Goal: Task Accomplishment & Management: Complete application form

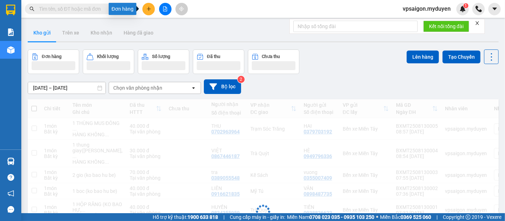
click at [147, 9] on icon "plus" at bounding box center [149, 9] width 4 height 0
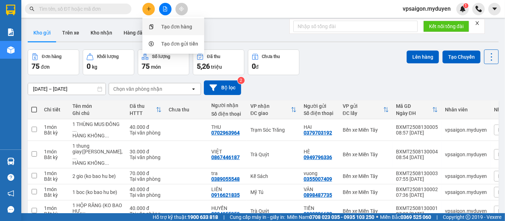
click at [161, 23] on div "Tạo đơn hàng" at bounding box center [173, 26] width 53 height 13
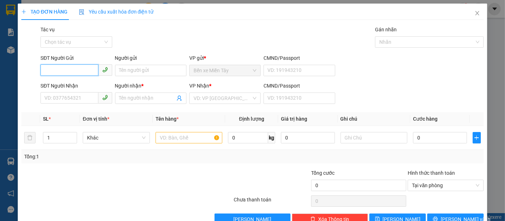
click at [64, 75] on input "SĐT Người Gửi" at bounding box center [69, 69] width 58 height 11
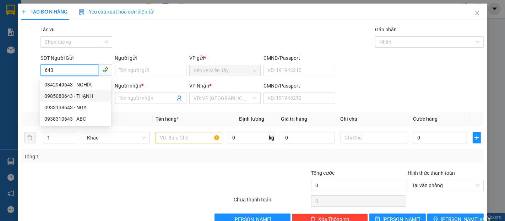
click at [67, 96] on div "0985080643 - THẠNH" at bounding box center [75, 96] width 62 height 8
type input "0985080643"
type input "THẠNH"
type input "0354973840"
type input "ĐƯỢC"
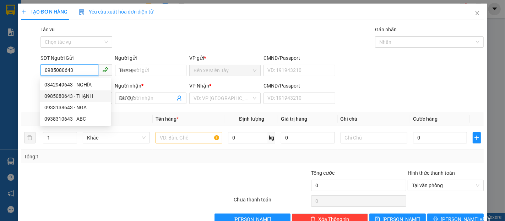
type input "40.000"
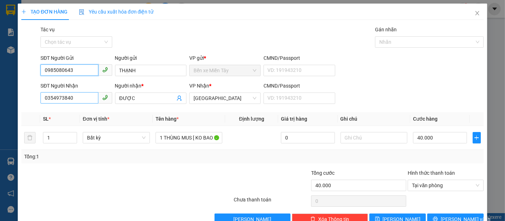
type input "0985080643"
click at [74, 98] on input "0354973840" at bounding box center [69, 97] width 58 height 11
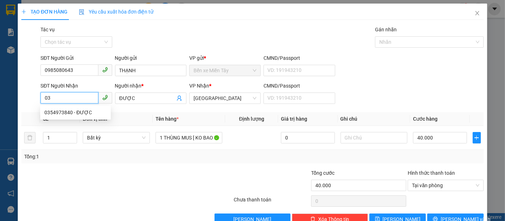
type input "0"
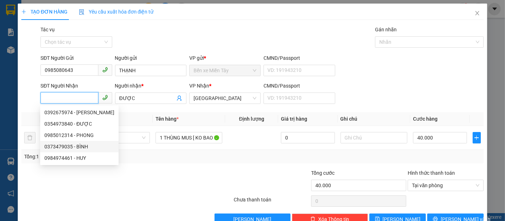
click at [63, 144] on div "0373479035 - BÌNH" at bounding box center [79, 146] width 70 height 8
type input "0373479035"
type input "BÌNH"
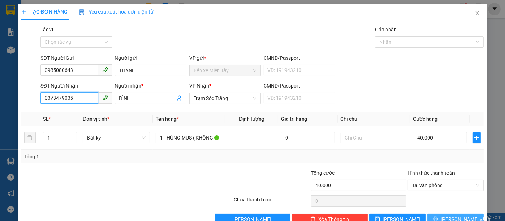
type input "0373479035"
click at [455, 216] on span "[PERSON_NAME] và In" at bounding box center [466, 219] width 50 height 8
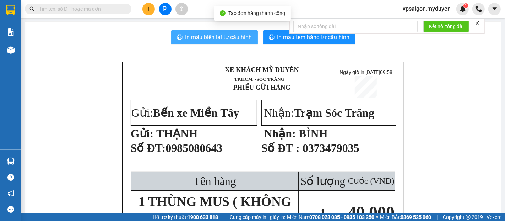
click at [232, 38] on span "In mẫu biên lai tự cấu hình" at bounding box center [218, 37] width 67 height 9
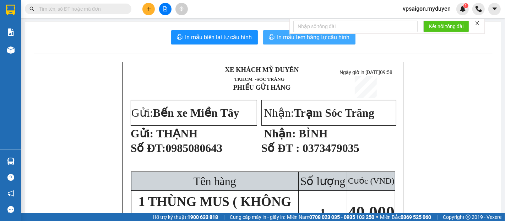
click at [284, 44] on button "In mẫu tem hàng tự cấu hình" at bounding box center [309, 37] width 92 height 14
click at [142, 11] on div at bounding box center [165, 9] width 53 height 12
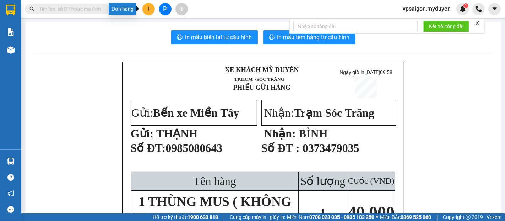
click at [148, 12] on button at bounding box center [148, 9] width 12 height 12
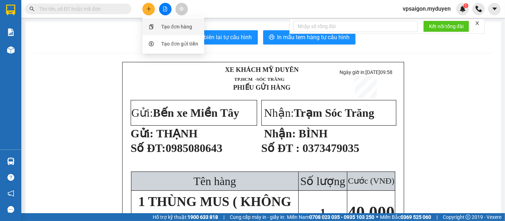
click at [162, 24] on div "Tạo đơn hàng" at bounding box center [176, 27] width 31 height 8
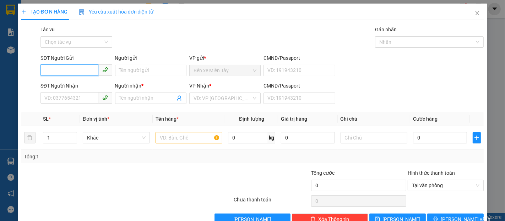
click at [44, 68] on input "SĐT Người Gửi" at bounding box center [69, 69] width 58 height 11
type input "0346682817"
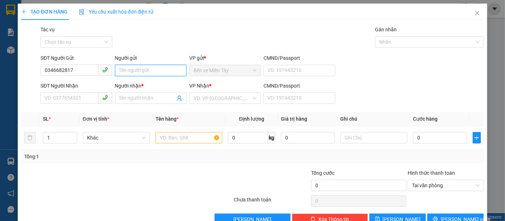
click at [129, 72] on input "Người gửi" at bounding box center [150, 70] width 71 height 11
click at [129, 71] on input "Người gửi" at bounding box center [150, 70] width 71 height 11
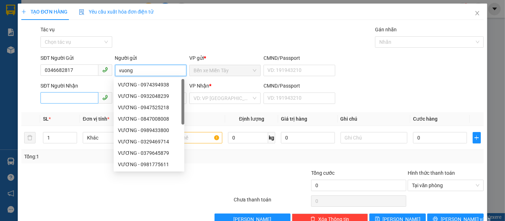
type input "vuong"
click at [70, 96] on input "SĐT Người Nhận" at bounding box center [69, 97] width 58 height 11
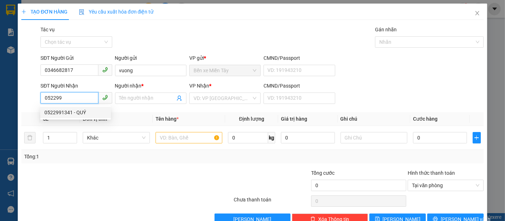
click at [65, 108] on div "0522991341 - QUÝ" at bounding box center [75, 112] width 62 height 8
type input "0522991341"
type input "QUÝ"
type input "150.000"
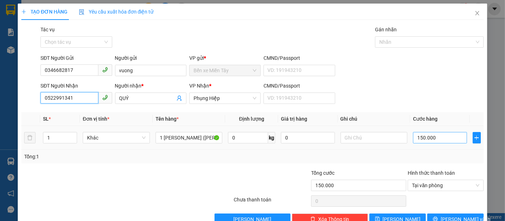
type input "0522991341"
click at [413, 136] on input "150.000" at bounding box center [440, 137] width 54 height 11
type input "1"
type input "10"
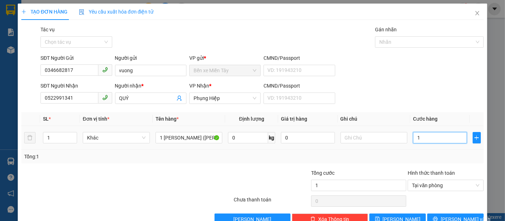
type input "10"
type input "100"
type input "1.000"
type input "10.000"
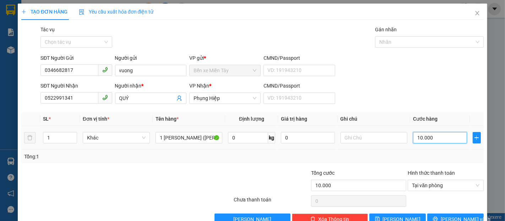
type input "100.000"
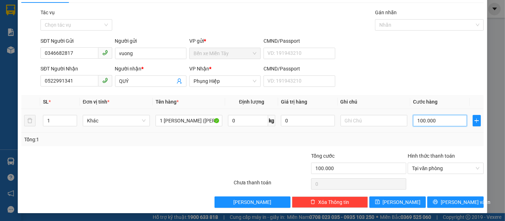
click at [413, 122] on input "100.000" at bounding box center [440, 120] width 54 height 11
drag, startPoint x: 411, startPoint y: 120, endPoint x: 444, endPoint y: 124, distance: 32.6
click at [444, 124] on input "100.000" at bounding box center [440, 120] width 54 height 11
type input "7"
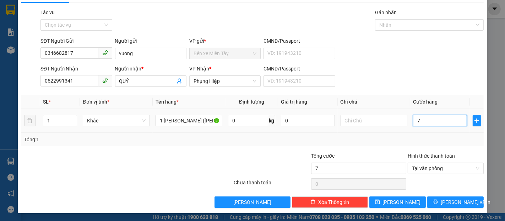
type input "70"
type input "700"
type input "7.000"
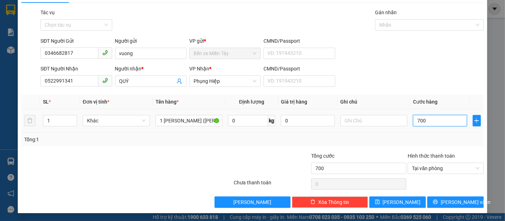
type input "7.000"
type input "70.000"
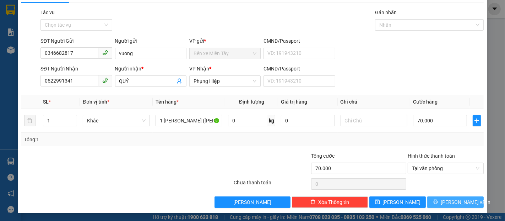
click at [463, 196] on button "[PERSON_NAME] và In" at bounding box center [455, 201] width 56 height 11
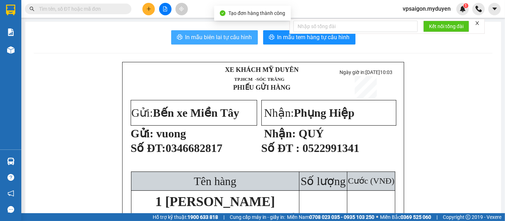
click at [243, 44] on button "In mẫu biên lai tự cấu hình" at bounding box center [214, 37] width 87 height 14
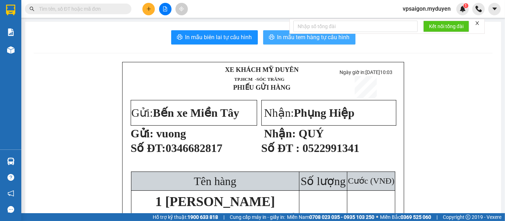
click at [319, 40] on span "In mẫu tem hàng tự cấu hình" at bounding box center [313, 37] width 72 height 9
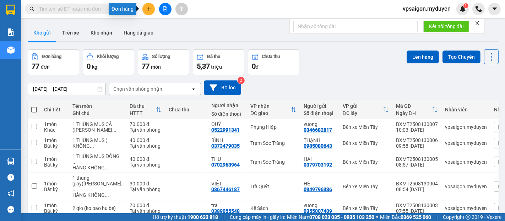
click at [145, 9] on button at bounding box center [148, 9] width 12 height 12
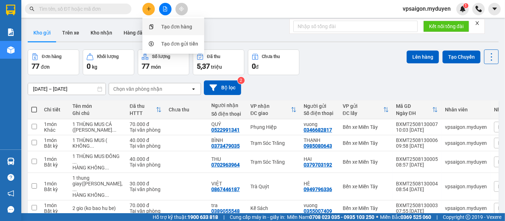
click at [168, 23] on div "Tạo đơn hàng" at bounding box center [176, 27] width 31 height 8
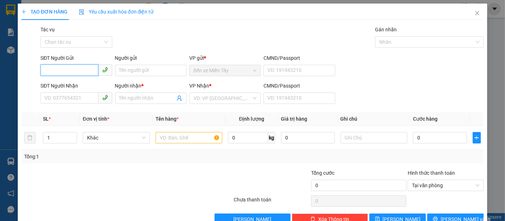
click at [76, 73] on input "SĐT Người Gửi" at bounding box center [69, 69] width 58 height 11
click at [67, 86] on div "0908663696 - tung" at bounding box center [75, 85] width 62 height 8
type input "0908663696"
type input "tung"
type input "0966573452"
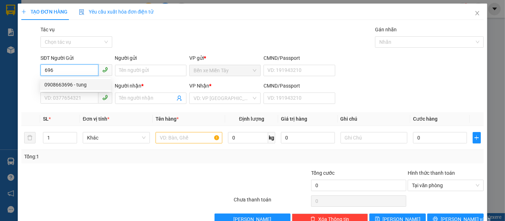
type input "LINH"
type input "50.000"
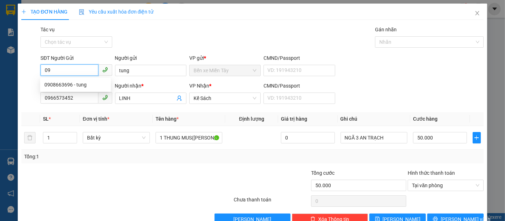
type input "0"
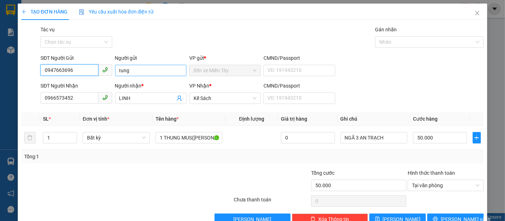
type input "0947663696"
click at [139, 70] on input "tung" at bounding box center [150, 70] width 71 height 11
type input "t"
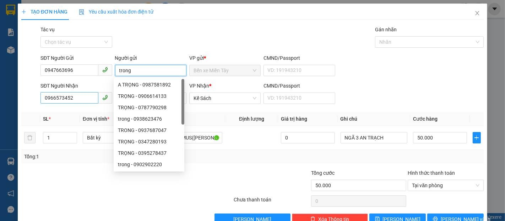
type input "trong"
click at [75, 93] on input "0966573452" at bounding box center [69, 97] width 58 height 11
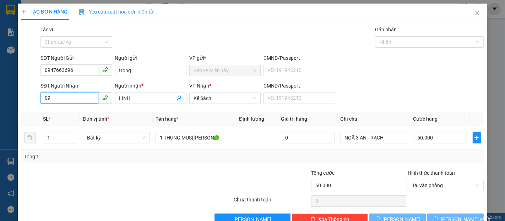
type input "0"
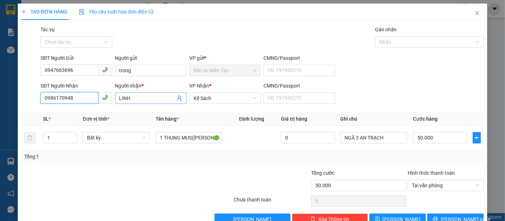
type input "0986170948"
click at [136, 96] on input "LINH" at bounding box center [147, 98] width 56 height 8
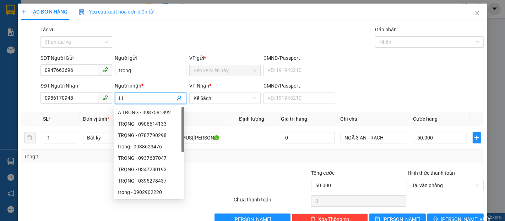
type input "L"
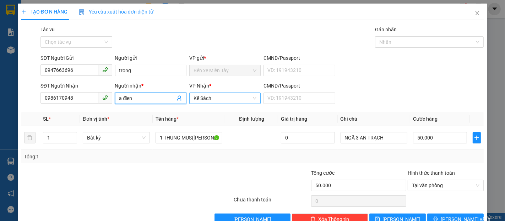
click at [218, 96] on span "Kế Sách" at bounding box center [225, 98] width 63 height 11
type input "a đien"
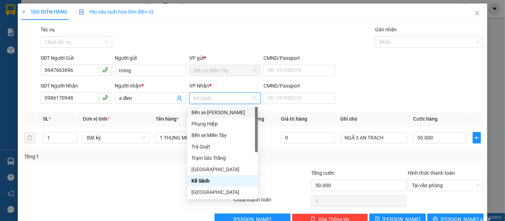
click at [212, 113] on div "Bến xe [PERSON_NAME]" at bounding box center [222, 112] width 62 height 8
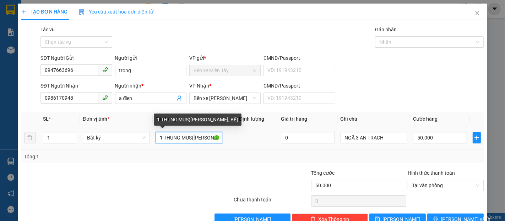
click at [191, 137] on input "1 THUNG MUS(KO BAO HƯ, BỂ)" at bounding box center [189, 137] width 67 height 11
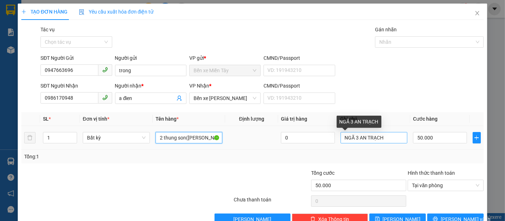
type input "2 thung son(KO BAO HƯ, BỂ)"
click at [382, 137] on input "NGÃ 3 AN TRẠCH" at bounding box center [374, 137] width 67 height 11
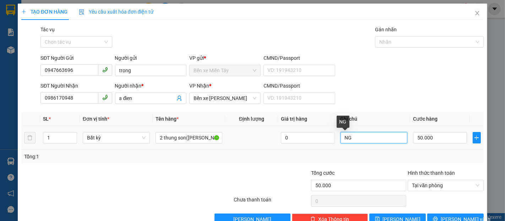
type input "N"
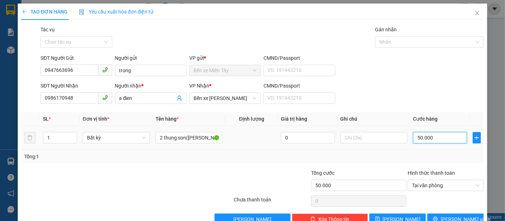
click at [413, 141] on input "50.000" at bounding box center [440, 137] width 54 height 11
type input "1"
type input "10"
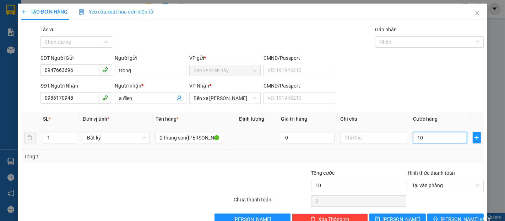
type input "100"
type input "1.000"
type input "10.000"
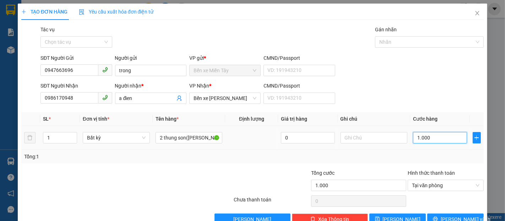
type input "10.000"
type input "100.000"
click at [453, 216] on span "Lưu và In" at bounding box center [466, 219] width 50 height 8
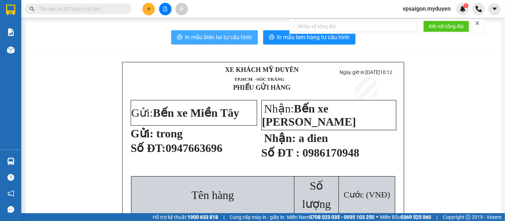
click at [221, 36] on span "In mẫu biên lai tự cấu hình" at bounding box center [218, 37] width 67 height 9
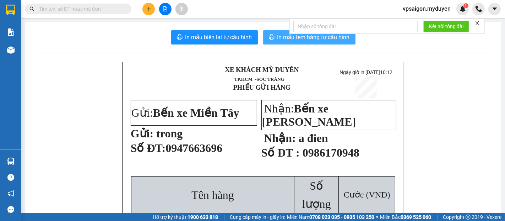
click at [291, 37] on span "In mẫu tem hàng tự cấu hình" at bounding box center [313, 37] width 72 height 9
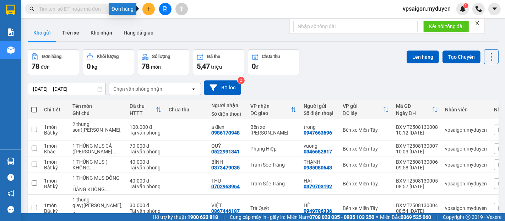
click at [147, 10] on icon "plus" at bounding box center [148, 8] width 5 height 5
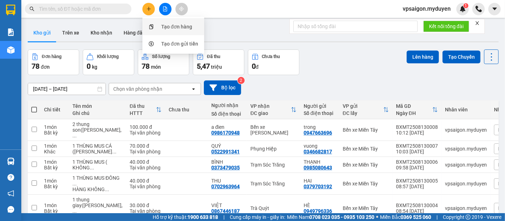
click at [162, 26] on div "Tạo đơn hàng" at bounding box center [176, 27] width 31 height 8
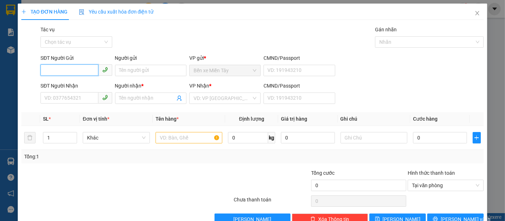
click at [68, 71] on input "SĐT Người Gửi" at bounding box center [69, 69] width 58 height 11
click at [77, 80] on div "0357540589 - ÁNH" at bounding box center [75, 84] width 71 height 11
type input "0357540589"
type input "ÁNH"
type input "0969857171"
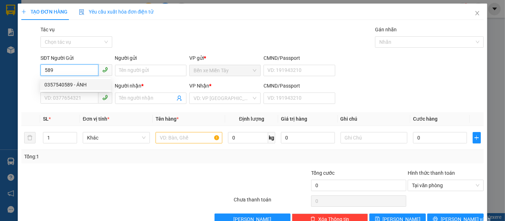
type input "THANH"
type input "40.000"
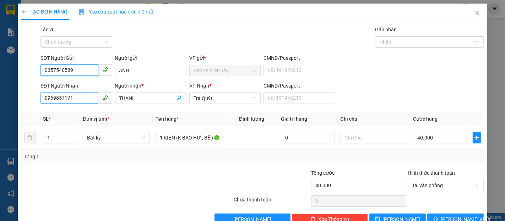
type input "0357540589"
click at [73, 100] on input "0969857171" at bounding box center [69, 97] width 58 height 11
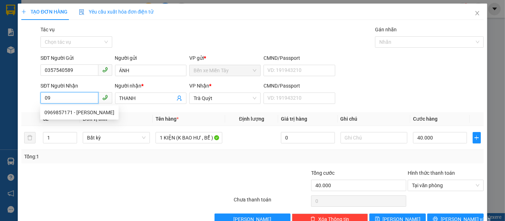
type input "0"
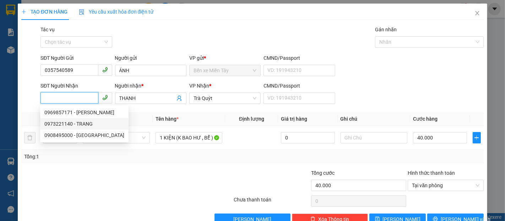
click at [60, 123] on div "0973221140 - TRANG" at bounding box center [84, 124] width 80 height 8
type input "0973221140"
type input "TRANG"
type input "140.000"
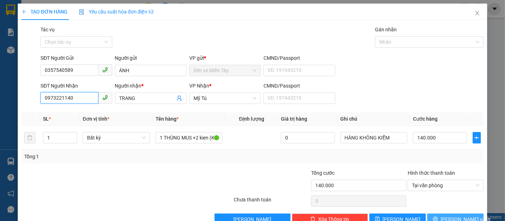
type input "0973221140"
click at [452, 215] on span "[PERSON_NAME] và In" at bounding box center [466, 219] width 50 height 8
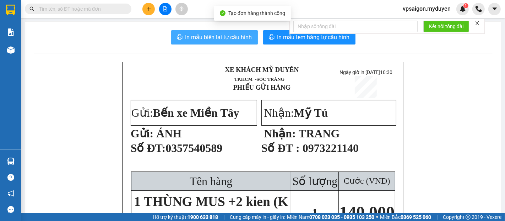
click at [205, 36] on span "In mẫu biên lai tự cấu hình" at bounding box center [218, 37] width 67 height 9
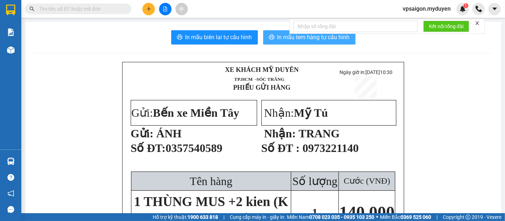
click at [307, 37] on span "In mẫu tem hàng tự cấu hình" at bounding box center [313, 37] width 72 height 9
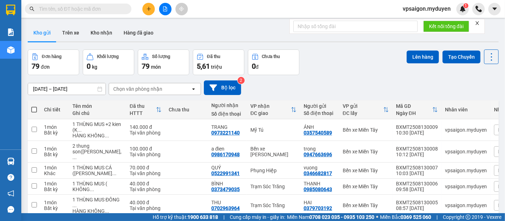
click at [150, 8] on icon "plus" at bounding box center [148, 8] width 5 height 5
click at [167, 26] on div "Tạo đơn hàng" at bounding box center [176, 27] width 31 height 8
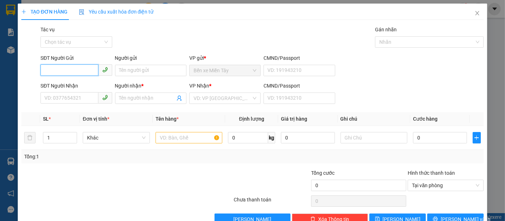
click at [53, 74] on input "SĐT Người Gửi" at bounding box center [69, 69] width 58 height 11
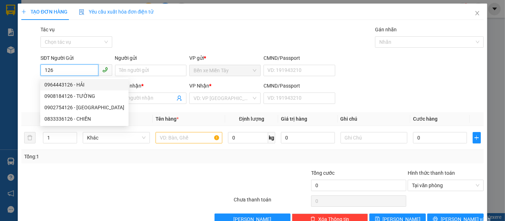
click at [54, 70] on input "126" at bounding box center [69, 69] width 58 height 11
type input "1"
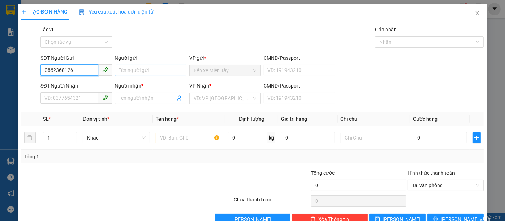
type input "0862368126"
click at [133, 73] on input "Người gửi" at bounding box center [150, 70] width 71 height 11
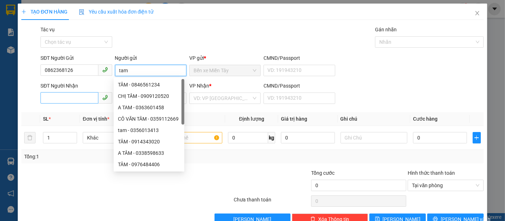
type input "tam"
click at [59, 97] on input "SĐT Người Nhận" at bounding box center [69, 97] width 58 height 11
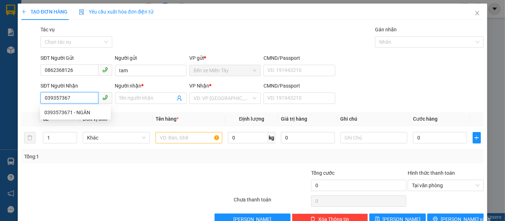
type input "0393573671"
click at [56, 110] on div "0393573671 - NGÂN" at bounding box center [75, 112] width 62 height 8
type input "NGÂN"
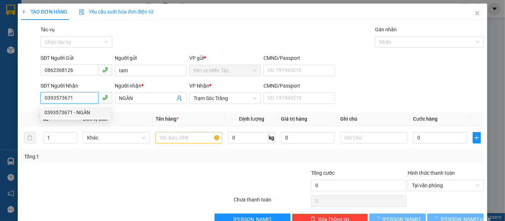
type input "50.000"
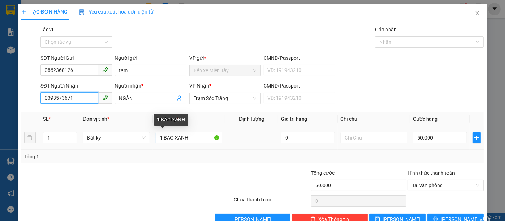
type input "0393573671"
click at [187, 135] on input "1 BAO XANH" at bounding box center [189, 137] width 67 height 11
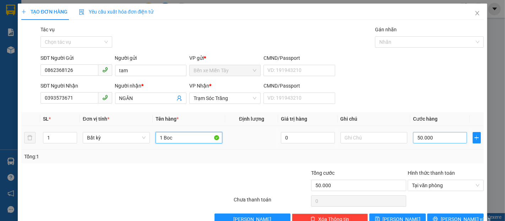
type input "1 Boc"
click at [414, 137] on input "50.000" at bounding box center [440, 137] width 54 height 11
type input "3"
type input "30"
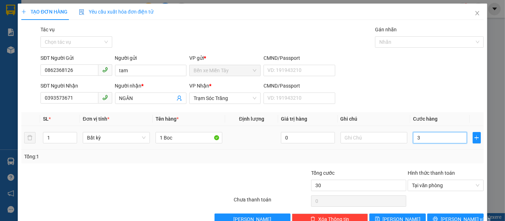
type input "30"
type input "300"
type input "3.000"
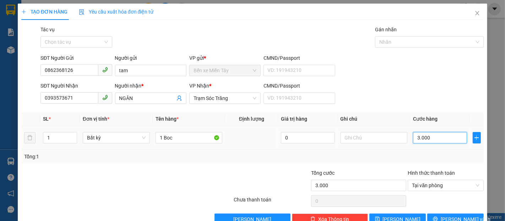
type input "30.000"
click at [460, 215] on span "Lưu và In" at bounding box center [466, 219] width 50 height 8
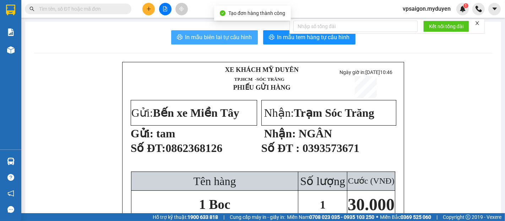
click at [219, 36] on span "In mẫu biên lai tự cấu hình" at bounding box center [218, 37] width 67 height 9
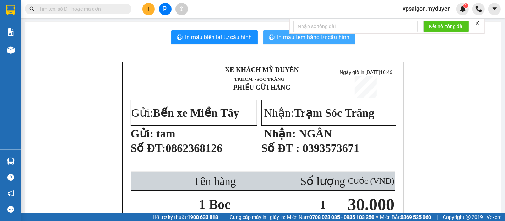
click at [270, 36] on icon "printer" at bounding box center [271, 36] width 5 height 5
click at [150, 9] on icon "plus" at bounding box center [148, 8] width 5 height 5
click at [165, 25] on div "Tạo đơn hàng" at bounding box center [176, 27] width 31 height 8
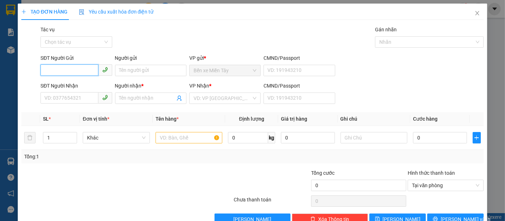
click at [68, 72] on input "SĐT Người Gửi" at bounding box center [69, 69] width 58 height 11
click at [68, 85] on div "0363400127 - DỂ" at bounding box center [75, 85] width 62 height 8
type input "0363400127"
type input "DỂ"
type input "0387333343"
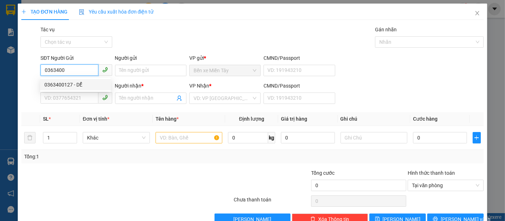
type input "TÂM"
type input "50.000"
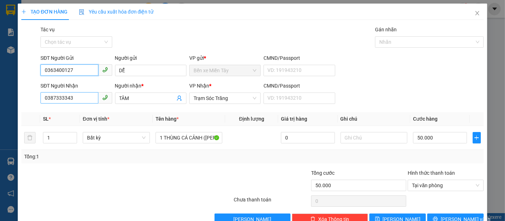
type input "0363400127"
click at [77, 98] on input "0387333343" at bounding box center [69, 97] width 58 height 11
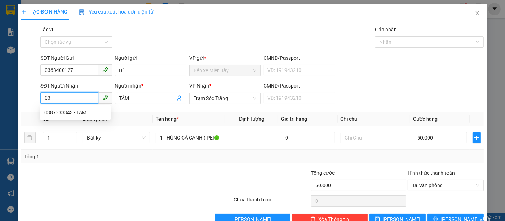
type input "0"
type input "0357141283"
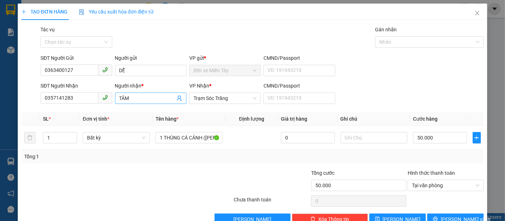
click at [130, 98] on input "TÂM" at bounding box center [147, 98] width 56 height 8
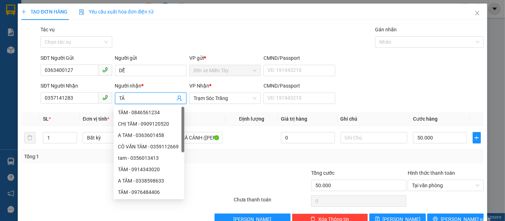
type input "T"
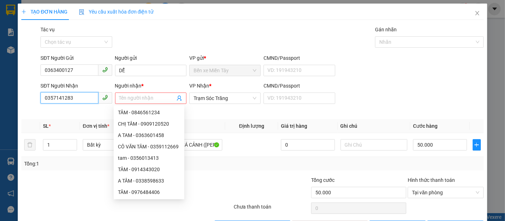
click at [58, 97] on input "0357141283" at bounding box center [69, 97] width 58 height 11
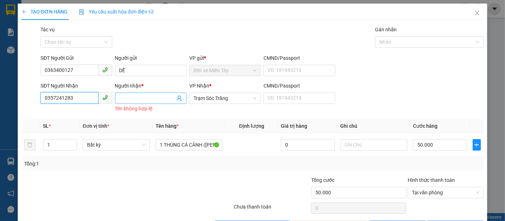
type input "0357241283"
click at [129, 92] on span at bounding box center [150, 97] width 71 height 11
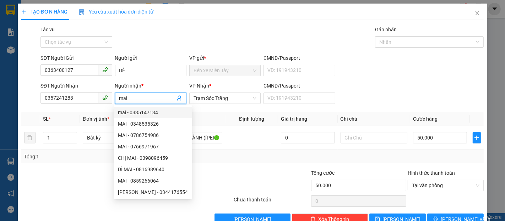
type input "mai"
click at [395, 157] on div "Tổng: 1" at bounding box center [252, 156] width 457 height 8
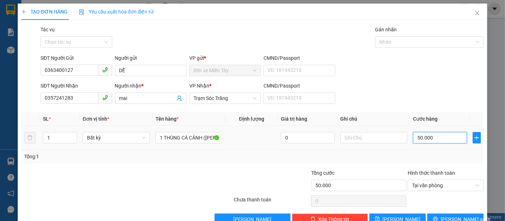
click at [413, 139] on input "50.000" at bounding box center [440, 137] width 54 height 11
type input "6"
type input "60"
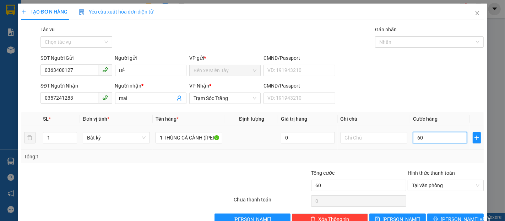
type input "600"
type input "6.000"
type input "60.000"
type input "600.000"
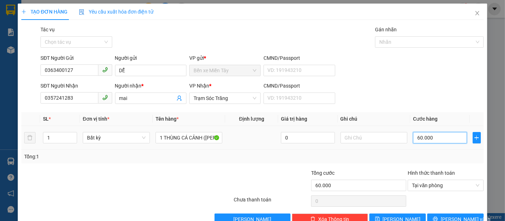
type input "600.000"
type input "60.000"
click at [437, 217] on icon "printer" at bounding box center [435, 218] width 5 height 5
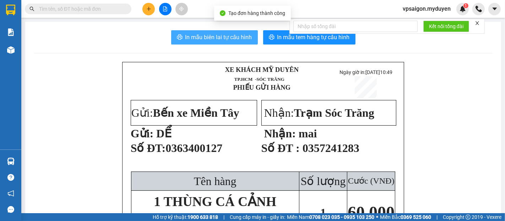
click at [234, 36] on span "In mẫu biên lai tự cấu hình" at bounding box center [218, 37] width 67 height 9
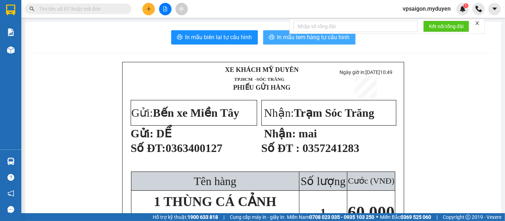
click at [289, 39] on span "In mẫu tem hàng tự cấu hình" at bounding box center [313, 37] width 72 height 9
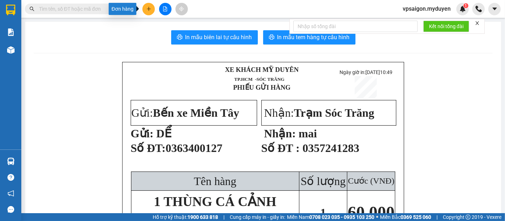
click at [151, 4] on button at bounding box center [148, 9] width 12 height 12
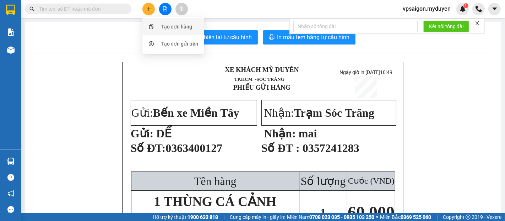
click at [171, 25] on div "Tạo đơn hàng" at bounding box center [176, 27] width 31 height 8
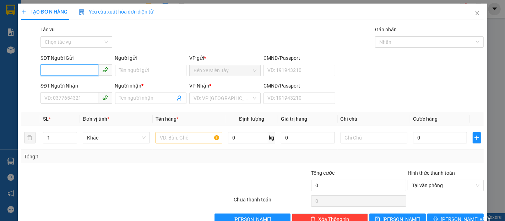
drag, startPoint x: 62, startPoint y: 70, endPoint x: 62, endPoint y: 65, distance: 5.0
click at [63, 68] on input "SĐT Người Gửi" at bounding box center [69, 69] width 58 height 11
type input "0906081680"
click at [70, 86] on div "0906081680 - BẰNG" at bounding box center [75, 85] width 62 height 8
type input "BẰNG"
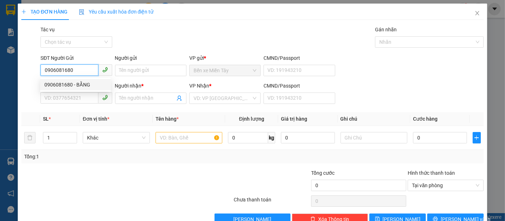
type input "0909684597"
type input "MINH"
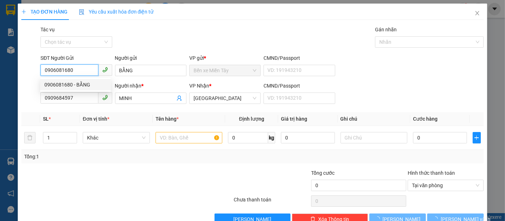
type input "110.000"
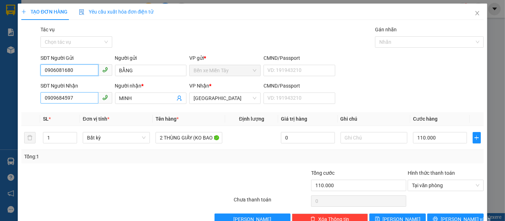
type input "0906081680"
click at [76, 100] on input "0909684597" at bounding box center [69, 97] width 58 height 11
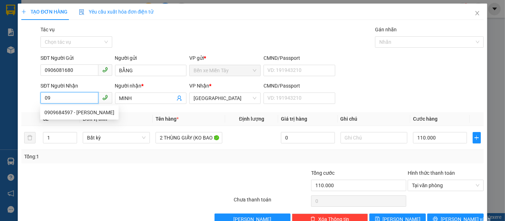
type input "0"
type input "0789583365"
click at [65, 110] on div "0789583365 - CÔ MƯỜI" at bounding box center [75, 112] width 62 height 8
type input "CÔ MƯỜI"
type input "40.000"
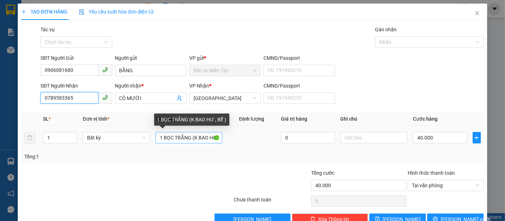
type input "0789583365"
click at [190, 139] on input "1 BỌC TRẮNG (K BAO HƯ , BỂ )" at bounding box center [189, 137] width 67 height 11
click at [185, 139] on input "1 thung giay ((K BAO HƯ , BỂ )" at bounding box center [189, 137] width 67 height 11
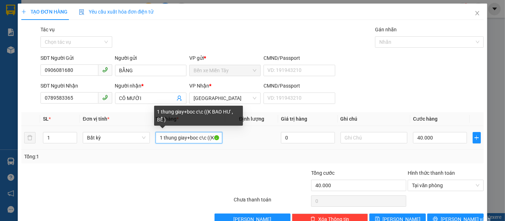
click at [199, 137] on input "1 thung giay+boc c\c ((K BAO HƯ , BỂ )" at bounding box center [189, 137] width 67 height 11
click at [200, 138] on input "1 thung giay+boc c\c ((K BAO HƯ , BỂ )" at bounding box center [189, 137] width 67 height 11
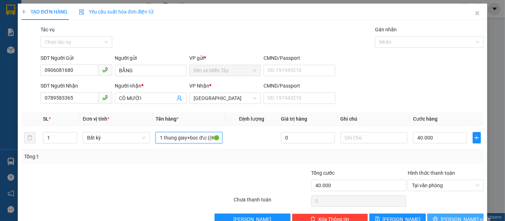
type input "1 thung giay+boc d\c ((K BAO HƯ , BỂ )"
click at [447, 216] on span "[PERSON_NAME] và In" at bounding box center [466, 219] width 50 height 8
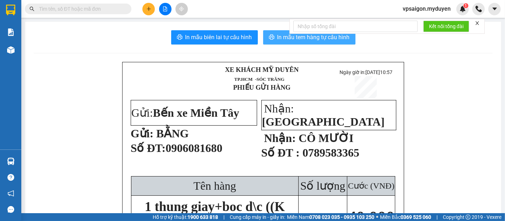
click at [306, 36] on span "In mẫu tem hàng tự cấu hình" at bounding box center [313, 37] width 72 height 9
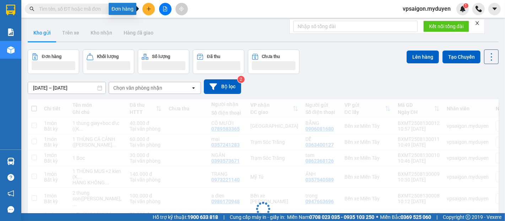
click at [145, 11] on button at bounding box center [148, 9] width 12 height 12
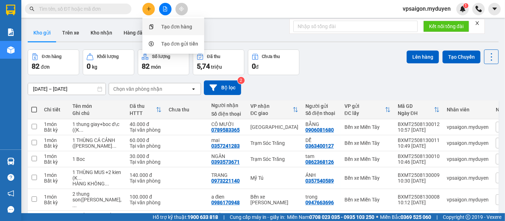
click at [183, 28] on div "Tạo đơn hàng" at bounding box center [176, 27] width 31 height 8
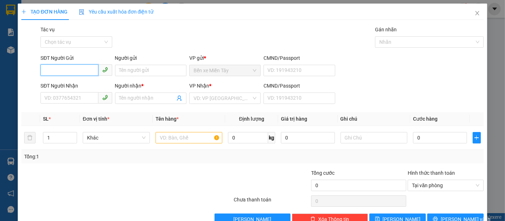
click at [57, 72] on input "SĐT Người Gửi" at bounding box center [69, 69] width 58 height 11
click at [65, 83] on div "0979963659 - TRANG" at bounding box center [75, 85] width 62 height 8
type input "0979963659"
type input "TRANG"
type input "0916621835"
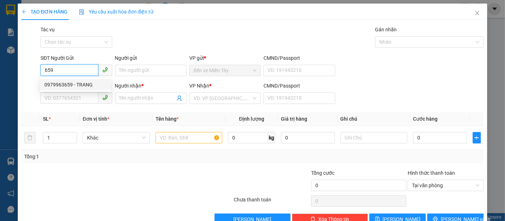
type input "LIÊN"
type input "400.000"
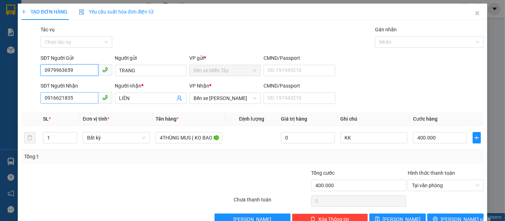
type input "0979963659"
click at [73, 101] on input "0916621835" at bounding box center [69, 97] width 58 height 11
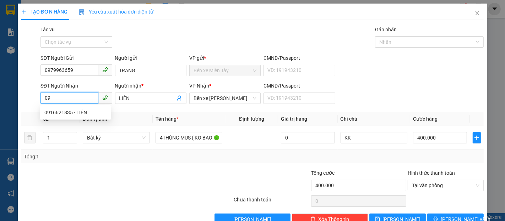
type input "0"
click at [70, 112] on div "0939630339 - HỒNG" at bounding box center [75, 112] width 62 height 8
type input "0939630339"
type input "HỒNG"
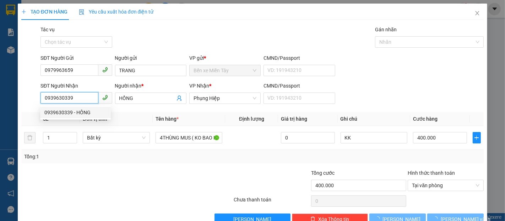
type input "80.000"
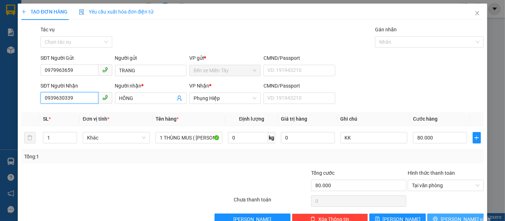
type input "0939630339"
click at [445, 214] on button "Lưu và In" at bounding box center [455, 218] width 56 height 11
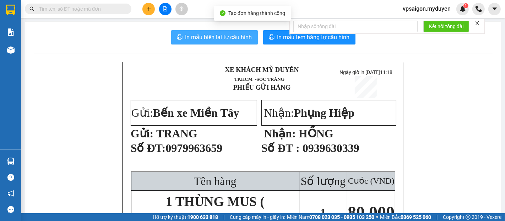
click at [225, 36] on span "In mẫu biên lai tự cấu hình" at bounding box center [218, 37] width 67 height 9
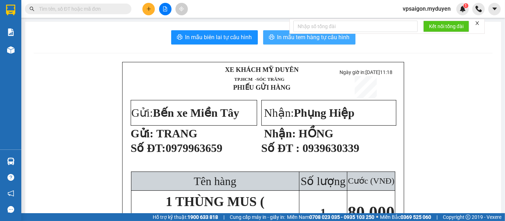
click at [331, 38] on span "In mẫu tem hàng tự cấu hình" at bounding box center [313, 37] width 72 height 9
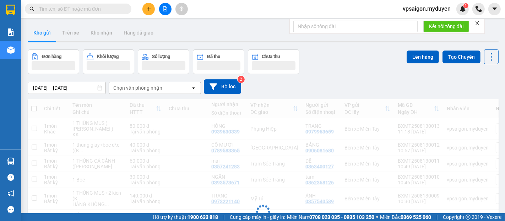
click at [149, 11] on icon "plus" at bounding box center [148, 8] width 5 height 5
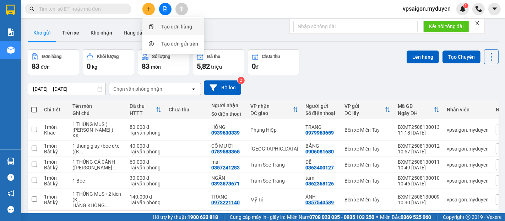
click at [178, 25] on div "Tạo đơn hàng" at bounding box center [176, 27] width 31 height 8
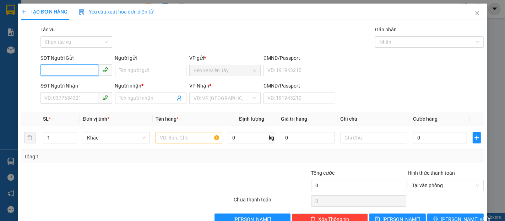
click at [71, 65] on input "SĐT Người Gửi" at bounding box center [69, 69] width 58 height 11
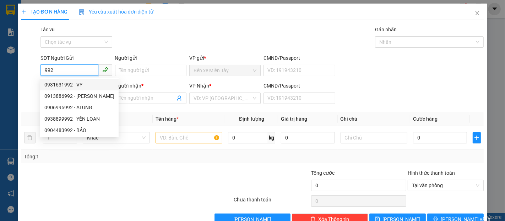
click at [55, 70] on input "992" at bounding box center [69, 69] width 58 height 11
type input "9"
click at [469, 10] on span "Close" at bounding box center [478, 14] width 20 height 20
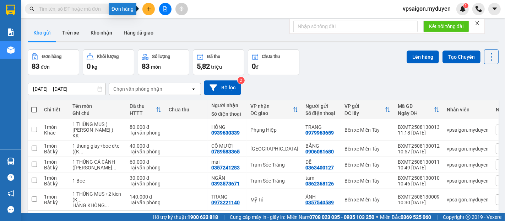
click at [152, 11] on button at bounding box center [148, 9] width 12 height 12
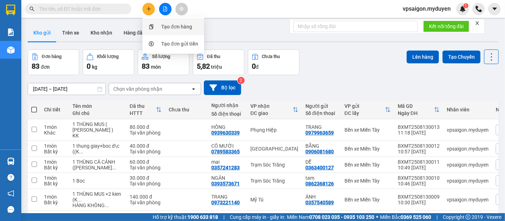
click at [162, 28] on div "Tạo đơn hàng" at bounding box center [176, 27] width 31 height 8
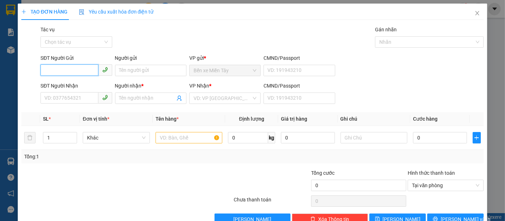
drag, startPoint x: 60, startPoint y: 74, endPoint x: 64, endPoint y: 71, distance: 4.9
click at [62, 72] on input "SĐT Người Gửi" at bounding box center [69, 69] width 58 height 11
type input "0936273030"
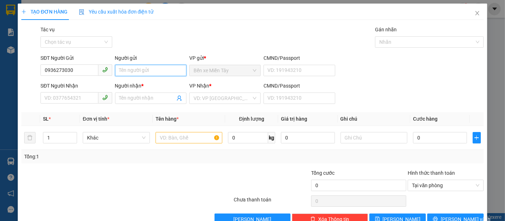
click at [134, 72] on input "Người gửi" at bounding box center [150, 70] width 71 height 11
click at [130, 70] on input "Người gửi" at bounding box center [150, 70] width 71 height 11
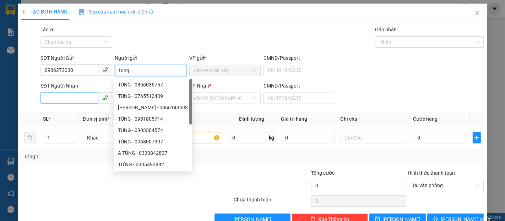
type input "tung"
click at [72, 98] on input "SĐT Người Nhận" at bounding box center [69, 97] width 58 height 11
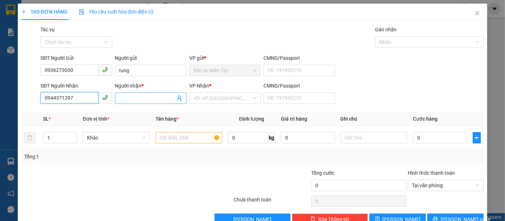
type input "0944371297"
click at [148, 99] on input "Người nhận *" at bounding box center [147, 98] width 56 height 8
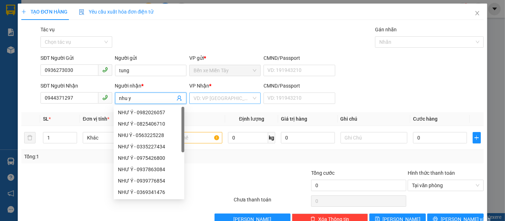
type input "nhu y"
click at [202, 96] on input "search" at bounding box center [223, 98] width 58 height 11
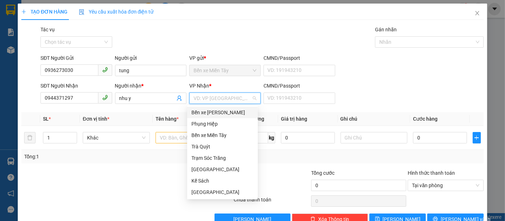
click at [217, 112] on div "Bến xe [PERSON_NAME]" at bounding box center [222, 112] width 62 height 8
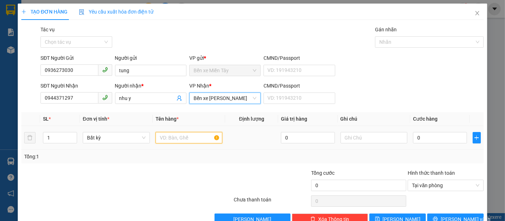
click at [187, 137] on input "text" at bounding box center [189, 137] width 67 height 11
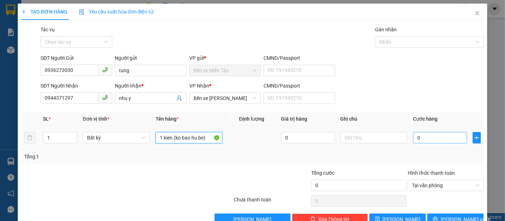
type input "1 kien (ko bao hu be)"
click at [414, 139] on input "0" at bounding box center [440, 137] width 54 height 11
type input "7"
type input "70"
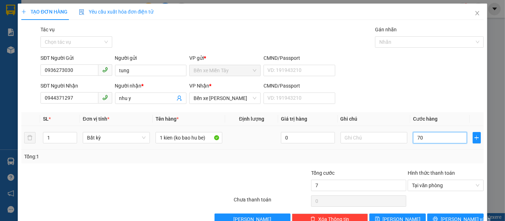
type input "70"
type input "700"
type input "7.000"
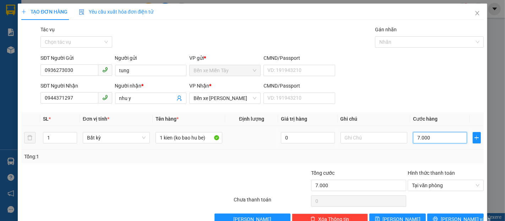
type input "70.000"
click at [460, 214] on button "[PERSON_NAME] và In" at bounding box center [455, 218] width 56 height 11
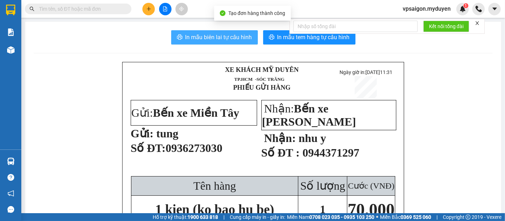
click at [230, 33] on span "In mẫu biên lai tự cấu hình" at bounding box center [218, 37] width 67 height 9
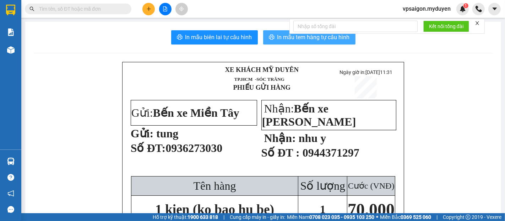
click at [315, 39] on span "In mẫu tem hàng tự cấu hình" at bounding box center [313, 37] width 72 height 9
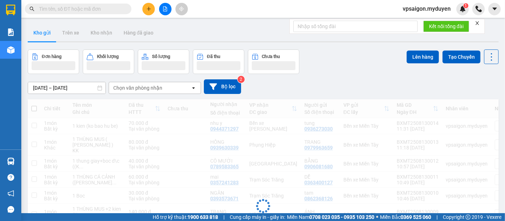
click at [144, 10] on button at bounding box center [148, 9] width 12 height 12
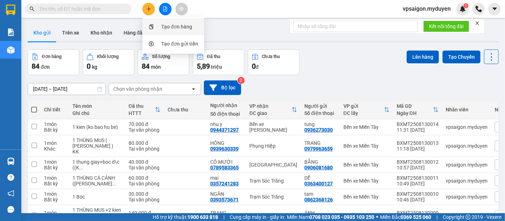
click at [172, 28] on div "Tạo đơn hàng" at bounding box center [176, 27] width 31 height 8
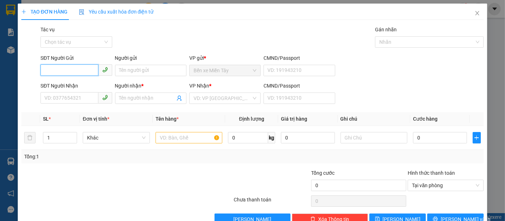
click at [58, 75] on span at bounding box center [75, 70] width 71 height 11
type input "0937760611"
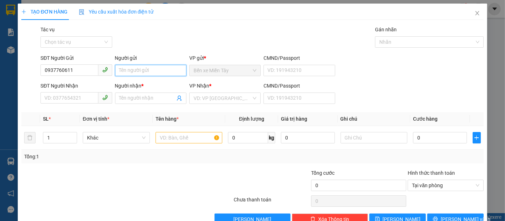
click at [119, 70] on input "Người gửi" at bounding box center [150, 70] width 71 height 11
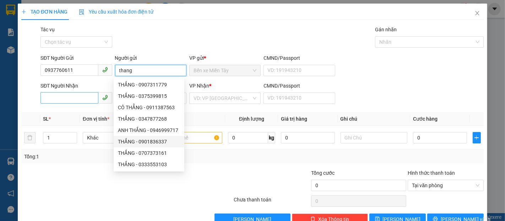
type input "thang"
click at [57, 97] on input "SĐT Người Nhận" at bounding box center [69, 97] width 58 height 11
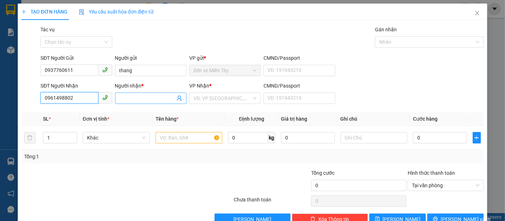
type input "0961498802"
click at [129, 101] on input "Người nhận *" at bounding box center [147, 98] width 56 height 8
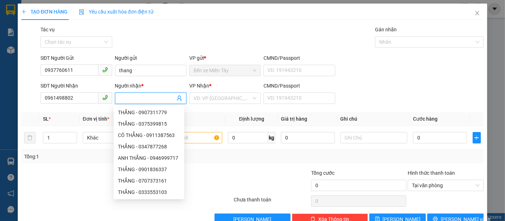
click at [149, 97] on input "Người nhận *" at bounding box center [147, 98] width 56 height 8
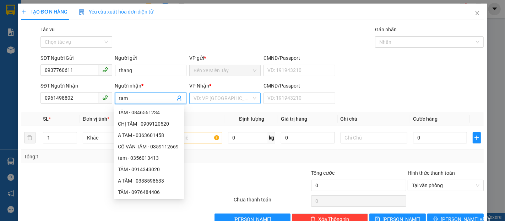
type input "tam"
click at [234, 97] on input "search" at bounding box center [223, 98] width 58 height 11
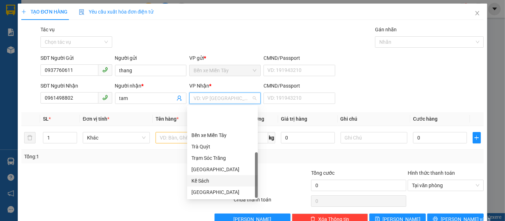
scroll to position [34, 0]
click at [202, 182] on div "Mỹ Tú" at bounding box center [222, 181] width 62 height 8
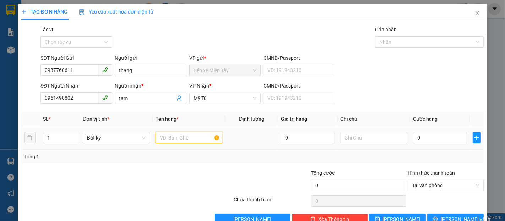
click at [180, 136] on input "text" at bounding box center [189, 137] width 67 height 11
type input "1 bao (ko bao hu be)"
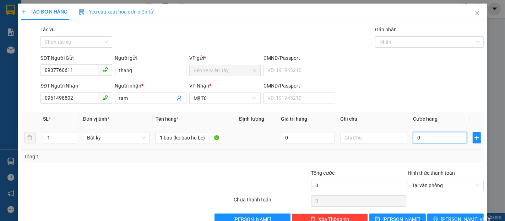
click at [413, 138] on input "0" at bounding box center [440, 137] width 54 height 11
type input "3"
type input "30"
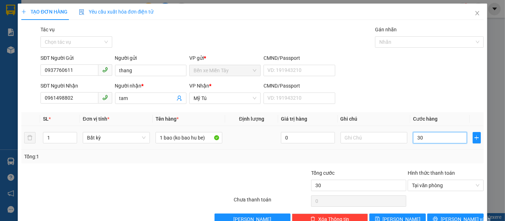
type input "300"
type input "3.000"
type input "30.000"
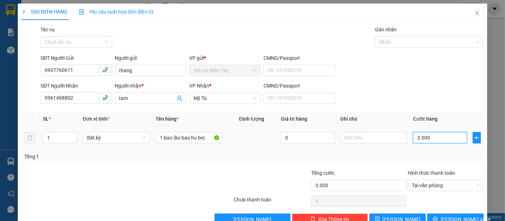
type input "30.000"
type input "300.000"
type input "30.000"
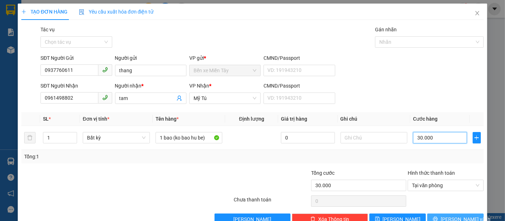
type input "30.000"
click at [438, 216] on icon "printer" at bounding box center [435, 218] width 5 height 5
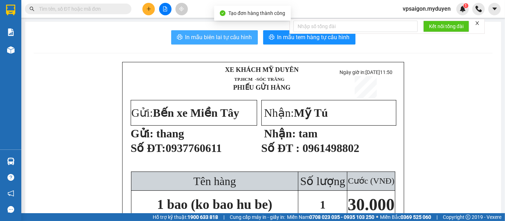
click at [220, 40] on span "In mẫu biên lai tự cấu hình" at bounding box center [218, 37] width 67 height 9
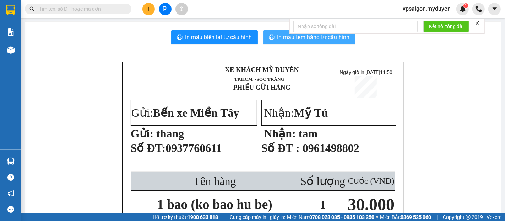
click at [299, 37] on span "In mẫu tem hàng tự cấu hình" at bounding box center [313, 37] width 72 height 9
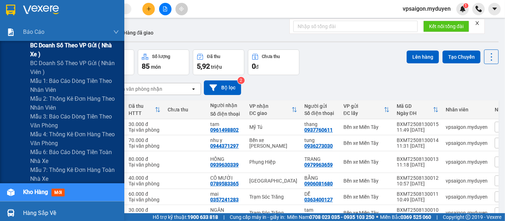
click at [68, 45] on span "BC doanh số theo VP gửi ( nhà xe )" at bounding box center [74, 50] width 89 height 18
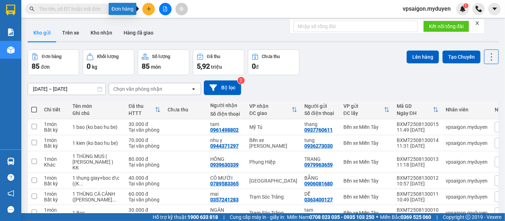
click at [147, 11] on icon "plus" at bounding box center [148, 8] width 5 height 5
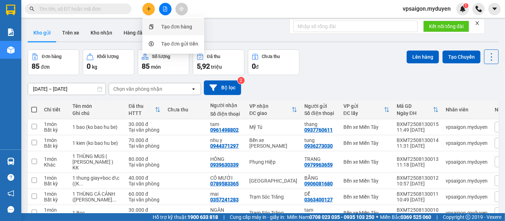
click at [173, 27] on div "Tạo đơn hàng" at bounding box center [176, 27] width 31 height 8
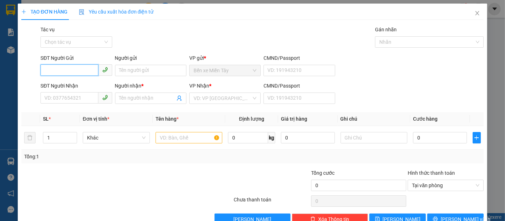
click at [67, 71] on input "SĐT Người Gửi" at bounding box center [69, 69] width 58 height 11
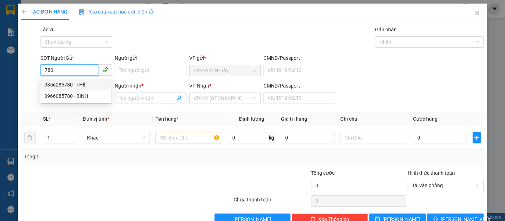
click at [72, 85] on div "0356285780 - THẾ" at bounding box center [75, 85] width 62 height 8
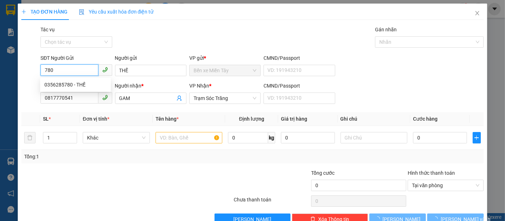
type input "0356285780"
type input "THẾ"
type input "0817770541"
type input "GAM"
type input "40.000"
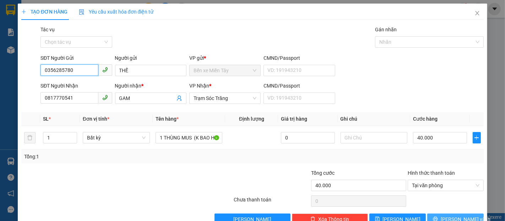
type input "0356285780"
click at [449, 218] on span "[PERSON_NAME] và In" at bounding box center [466, 219] width 50 height 8
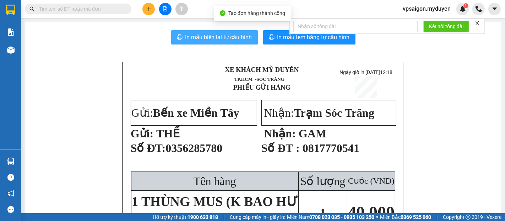
click at [205, 34] on span "In mẫu biên lai tự cấu hình" at bounding box center [218, 37] width 67 height 9
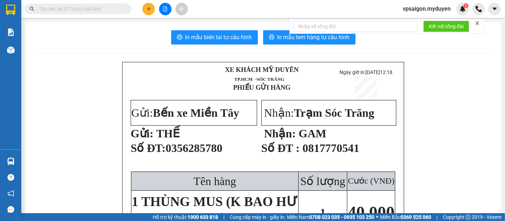
click at [310, 34] on div "Kết nối tổng đài" at bounding box center [387, 26] width 195 height 15
click at [335, 38] on span "In mẫu tem hàng tự cấu hình" at bounding box center [313, 37] width 72 height 9
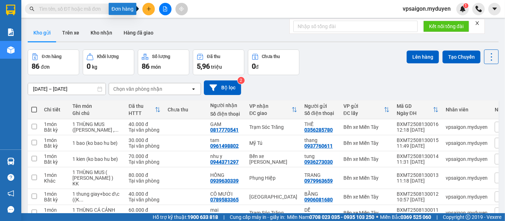
click at [148, 4] on button at bounding box center [148, 9] width 12 height 12
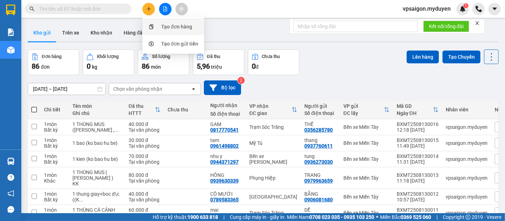
click at [167, 25] on div "Tạo đơn hàng" at bounding box center [176, 27] width 31 height 8
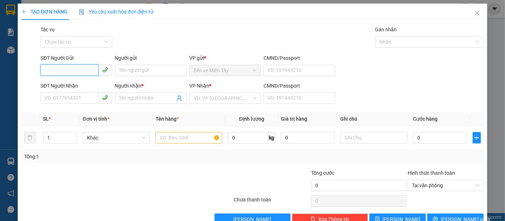
click at [80, 70] on input "SĐT Người Gửi" at bounding box center [69, 69] width 58 height 11
click at [72, 82] on div "0901312004 - TRÙM FOOD" at bounding box center [75, 85] width 62 height 8
type input "0901312004"
type input "TRÙM FOOD"
type input "0358731982"
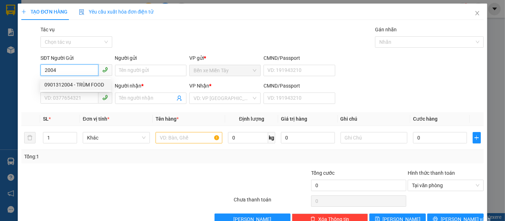
type input "KIỀU"
type input "40.000"
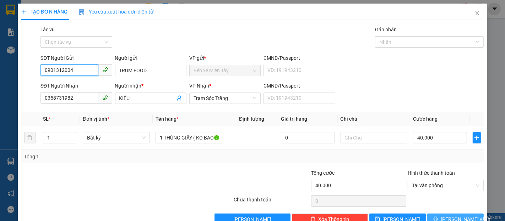
type input "0901312004"
click at [458, 218] on span "Lưu và In" at bounding box center [466, 219] width 50 height 8
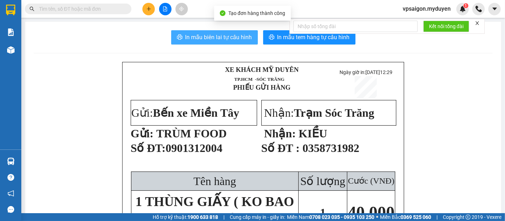
click at [198, 39] on span "In mẫu biên lai tự cấu hình" at bounding box center [218, 37] width 67 height 9
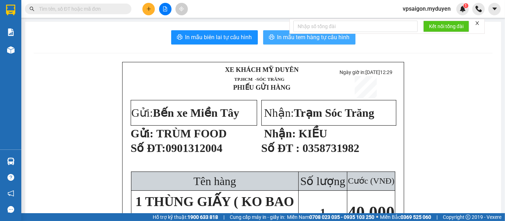
click at [287, 36] on span "In mẫu tem hàng tự cấu hình" at bounding box center [313, 37] width 72 height 9
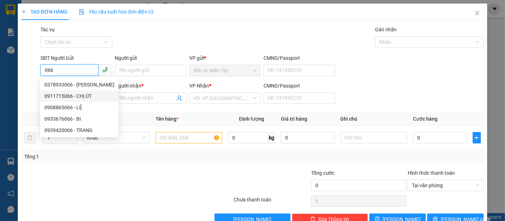
click at [90, 96] on div "0911715066 - CHỊ ÚT" at bounding box center [79, 96] width 70 height 8
type input "0911715066"
type input "CHỊ ÚT"
type input "0382730177"
type input "THẮM"
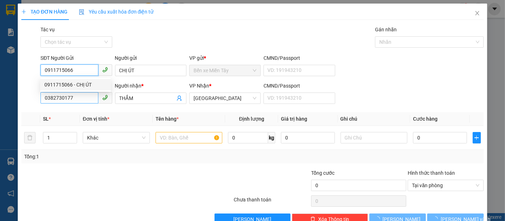
type input "30.000"
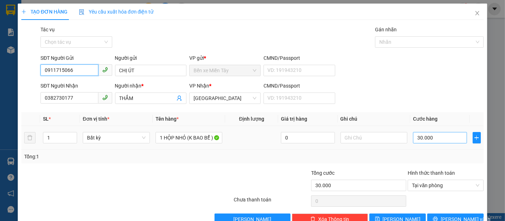
type input "0911715066"
click at [437, 137] on input "30.000" at bounding box center [440, 137] width 54 height 11
type input "2"
type input "20"
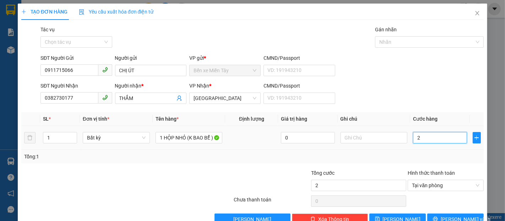
type input "20"
type input "200"
type input "2.000"
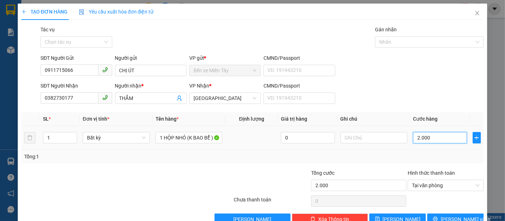
type input "20.000"
click at [464, 216] on button "Lưu và In" at bounding box center [455, 218] width 56 height 11
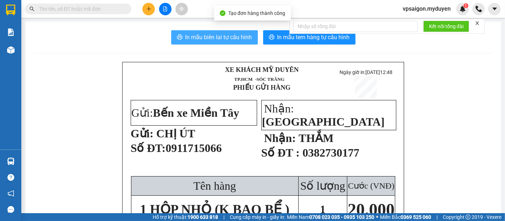
click at [230, 39] on span "In mẫu biên lai tự cấu hình" at bounding box center [218, 37] width 67 height 9
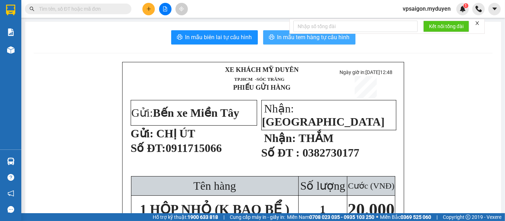
click at [289, 38] on span "In mẫu tem hàng tự cấu hình" at bounding box center [313, 37] width 72 height 9
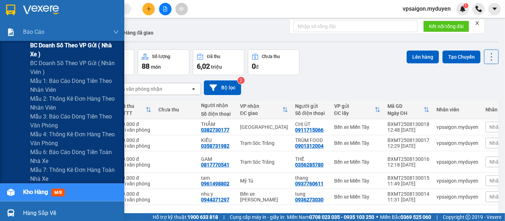
click at [67, 42] on span "BC doanh số theo VP gửi ( nhà xe )" at bounding box center [74, 50] width 89 height 18
